Goal: Transaction & Acquisition: Purchase product/service

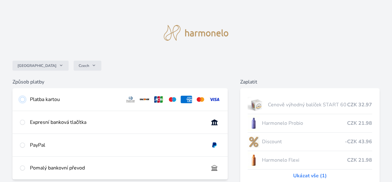
click at [22, 98] on input "radio" at bounding box center [22, 99] width 5 height 5
radio input "true"
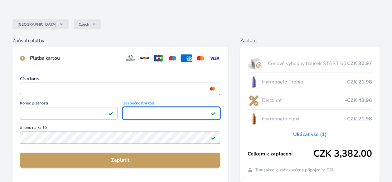
scroll to position [41, 0]
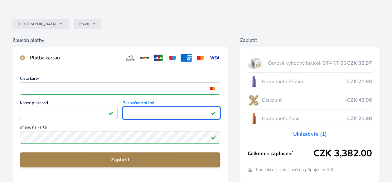
click at [87, 161] on span "Zaplatit" at bounding box center [120, 159] width 190 height 7
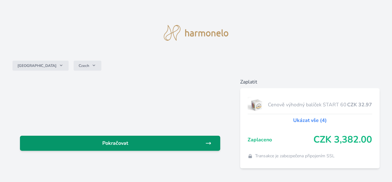
click at [120, 143] on span "Pokračovat" at bounding box center [115, 142] width 180 height 7
